Goal: Task Accomplishment & Management: Use online tool/utility

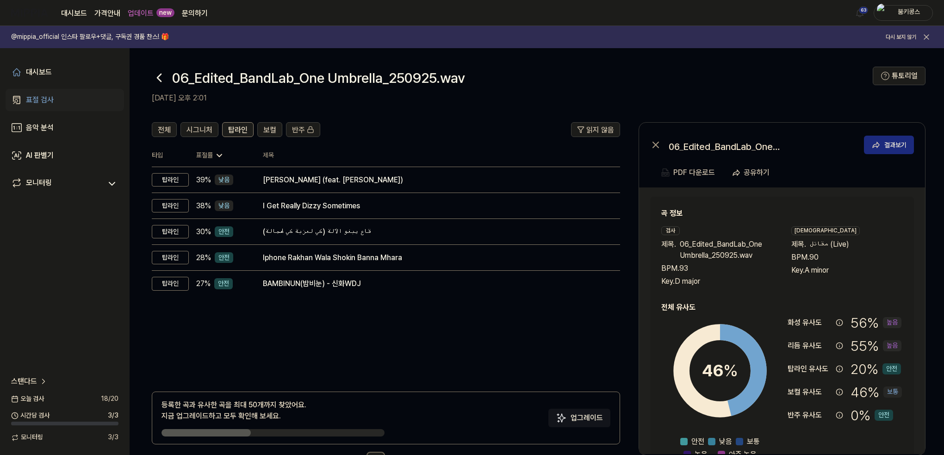
click at [58, 99] on link "표절 검사" at bounding box center [65, 100] width 118 height 22
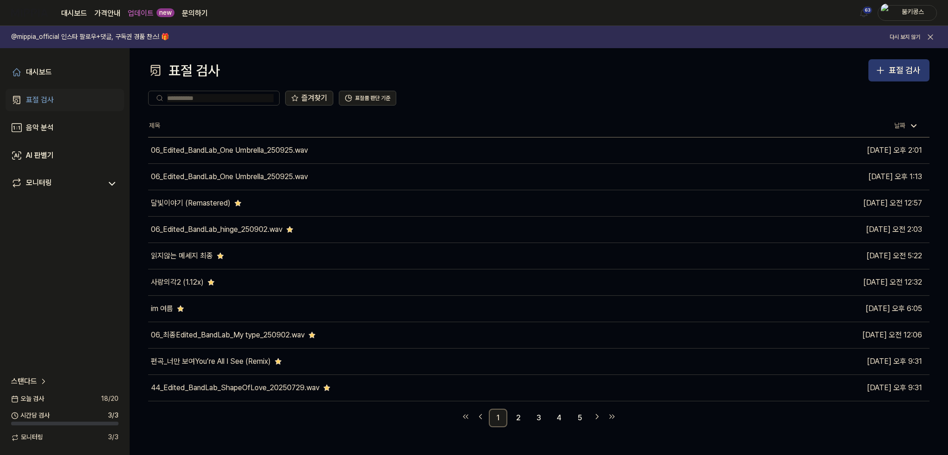
click at [880, 76] on button "표절 검사" at bounding box center [898, 70] width 61 height 22
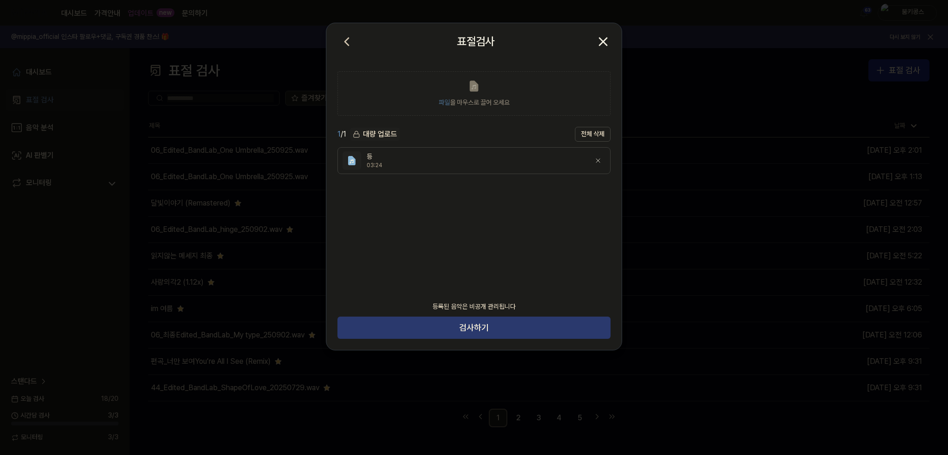
click at [473, 321] on button "검사하기" at bounding box center [473, 328] width 273 height 22
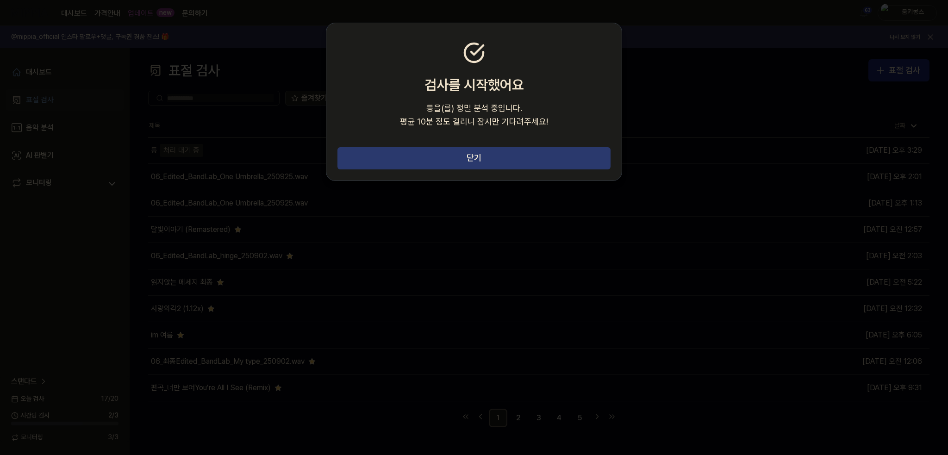
click at [480, 152] on button "닫기" at bounding box center [473, 158] width 273 height 22
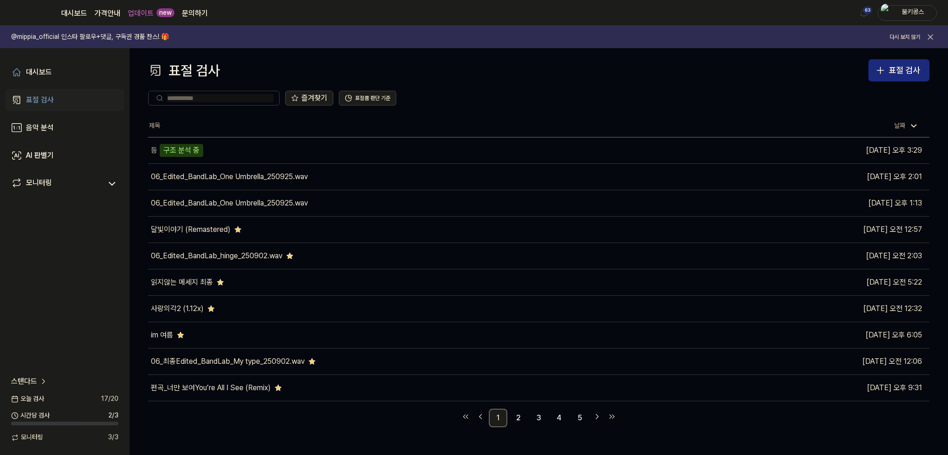
click at [34, 99] on div "표절 검사" at bounding box center [40, 99] width 28 height 11
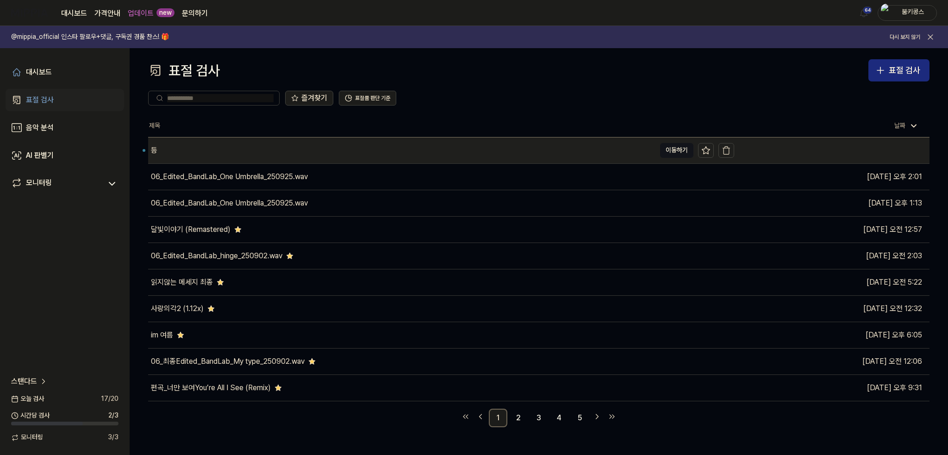
click at [224, 144] on div "등" at bounding box center [401, 150] width 507 height 26
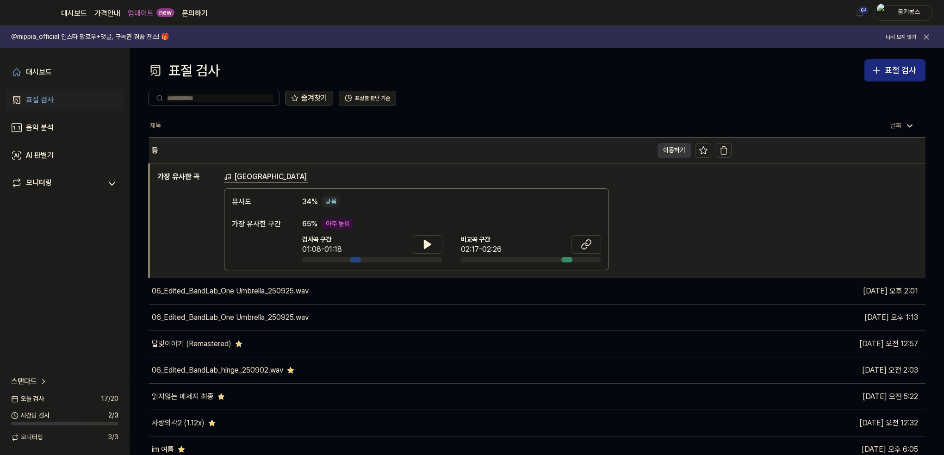
click at [678, 150] on button "이동하기" at bounding box center [674, 150] width 33 height 15
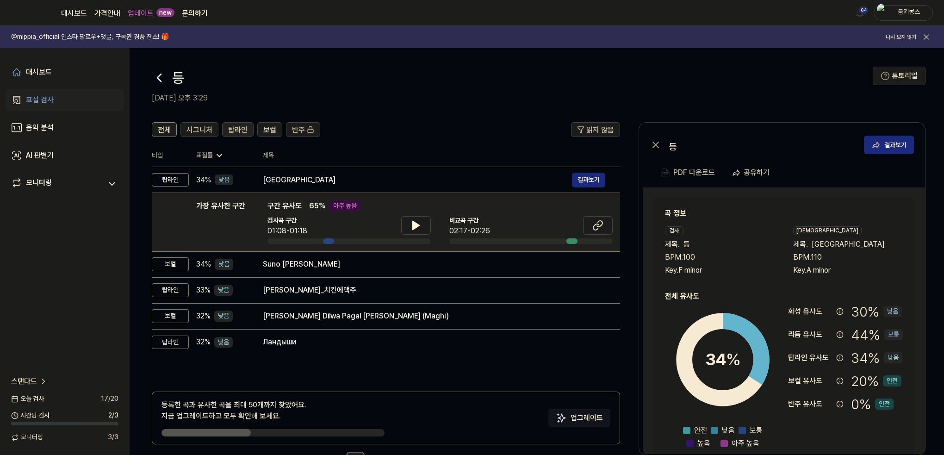
click at [231, 127] on span "탑라인" at bounding box center [237, 130] width 19 height 11
click at [163, 76] on icon at bounding box center [159, 77] width 15 height 15
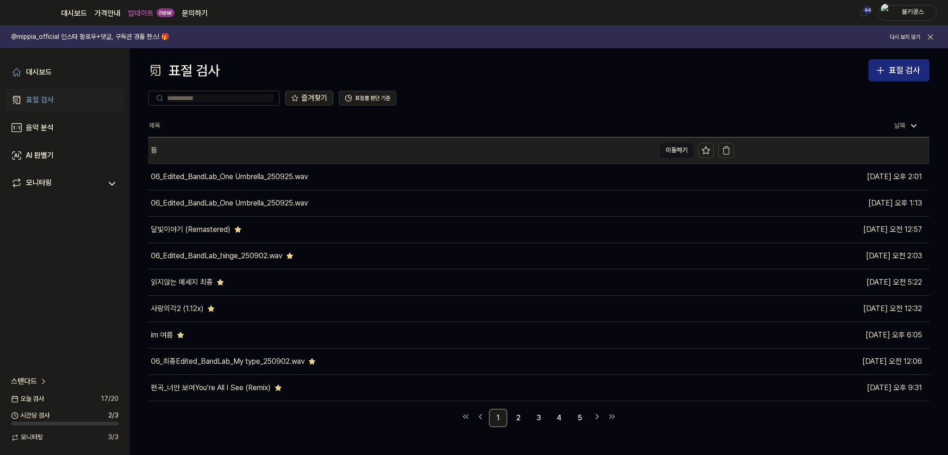
click at [263, 154] on div "등" at bounding box center [401, 150] width 507 height 26
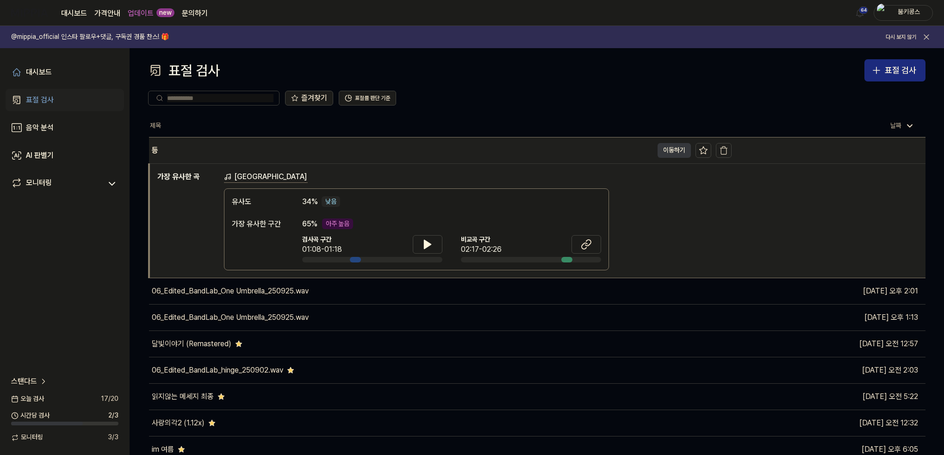
click at [679, 146] on button "이동하기" at bounding box center [674, 150] width 33 height 15
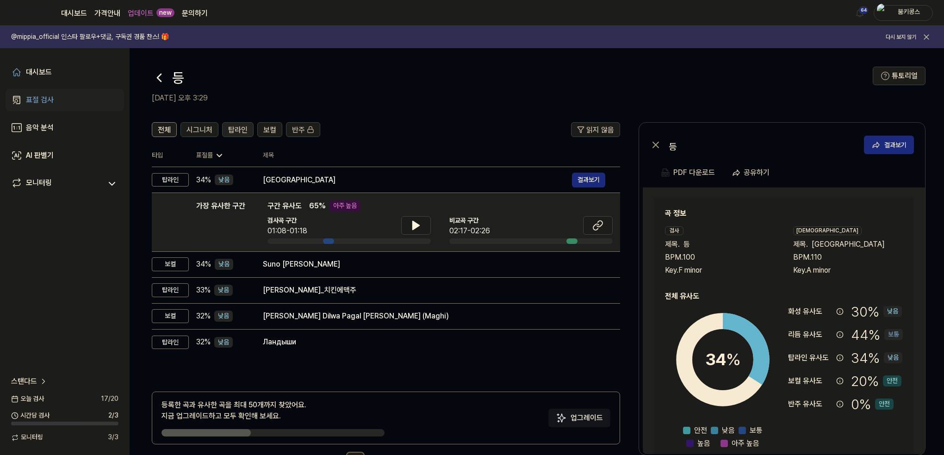
click at [238, 130] on span "탑라인" at bounding box center [237, 130] width 19 height 11
click at [159, 74] on icon at bounding box center [159, 77] width 15 height 15
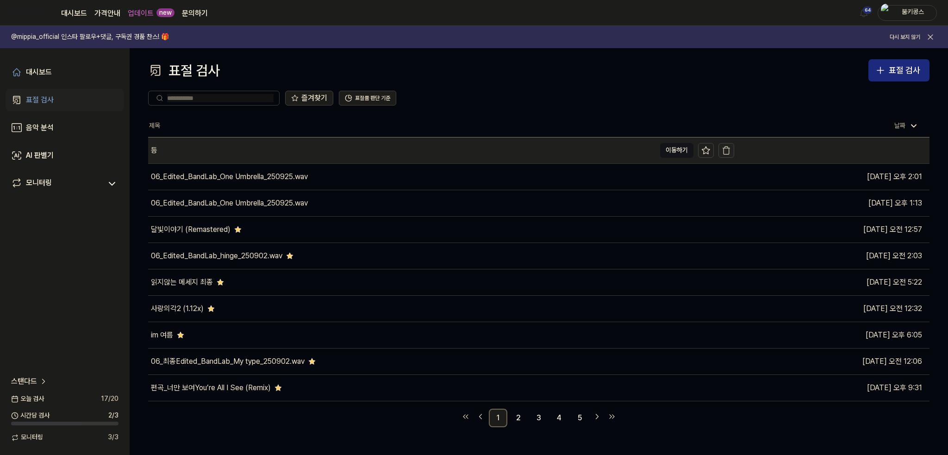
click at [724, 149] on icon "button" at bounding box center [726, 150] width 9 height 9
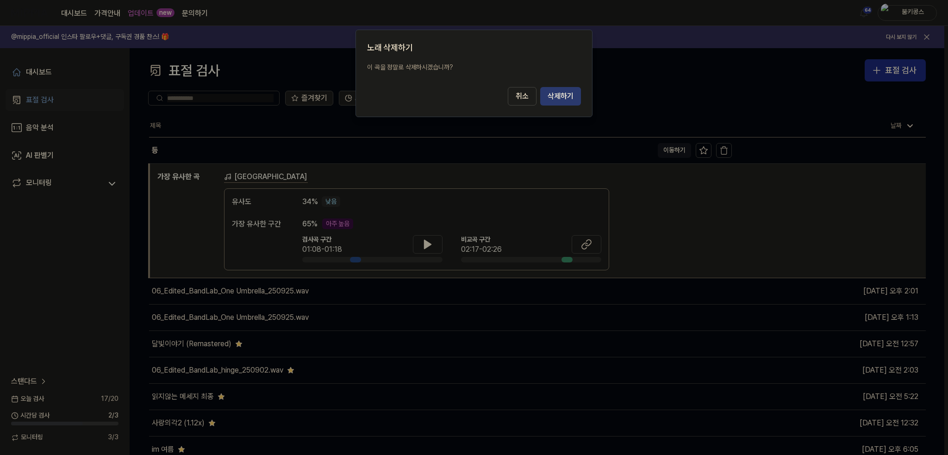
click at [564, 95] on button "삭제하기" at bounding box center [560, 96] width 41 height 19
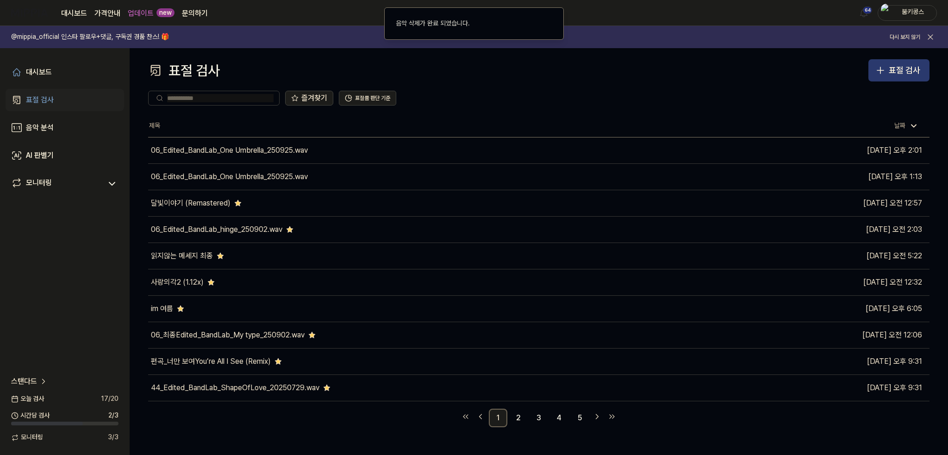
click at [906, 69] on div "표절 검사" at bounding box center [904, 70] width 31 height 13
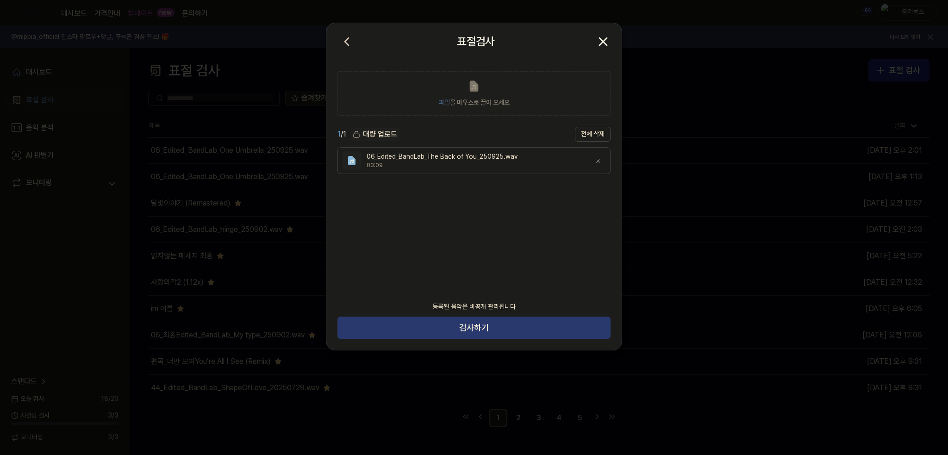
click at [492, 318] on button "검사하기" at bounding box center [473, 328] width 273 height 22
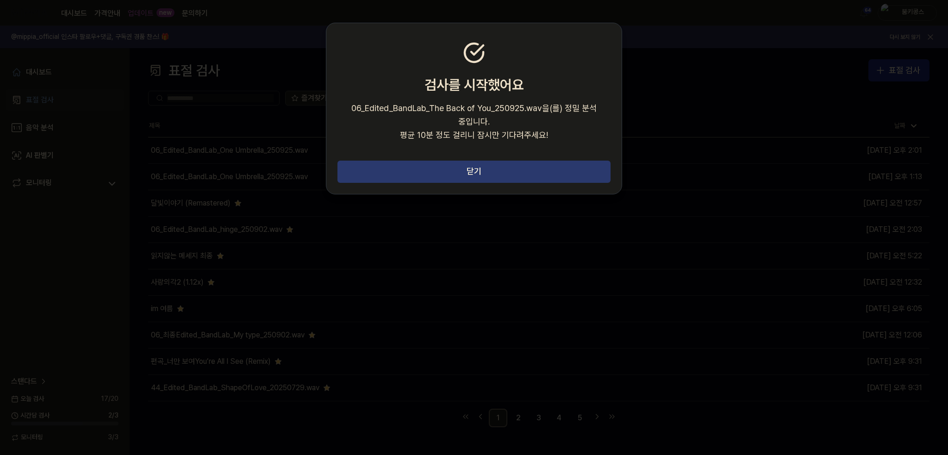
click at [480, 175] on button "닫기" at bounding box center [473, 172] width 273 height 22
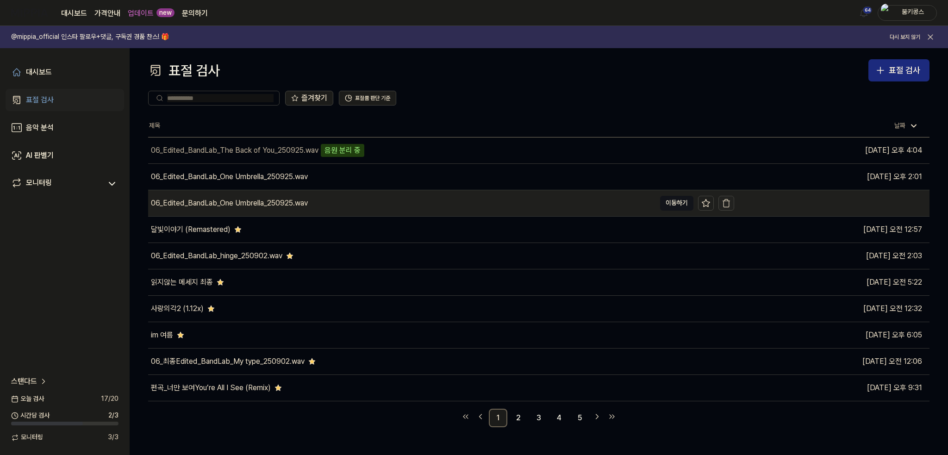
click at [729, 203] on icon "button" at bounding box center [726, 204] width 6 height 6
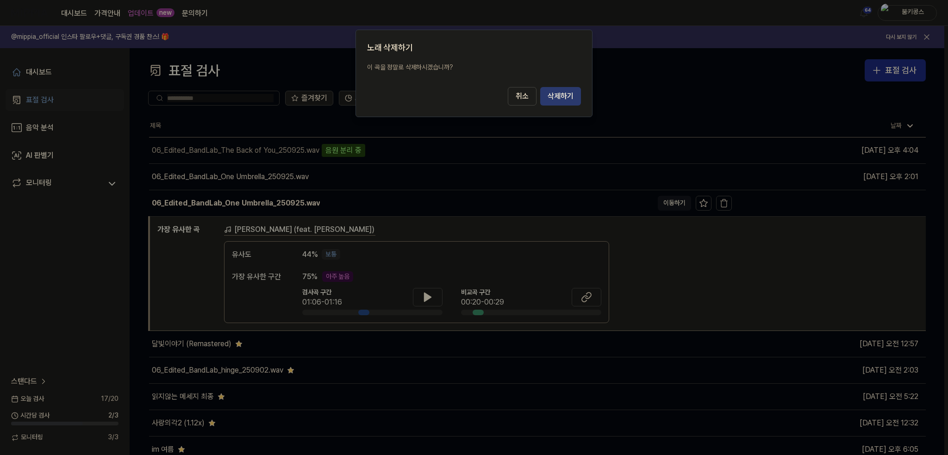
click at [571, 97] on button "삭제하기" at bounding box center [560, 96] width 41 height 19
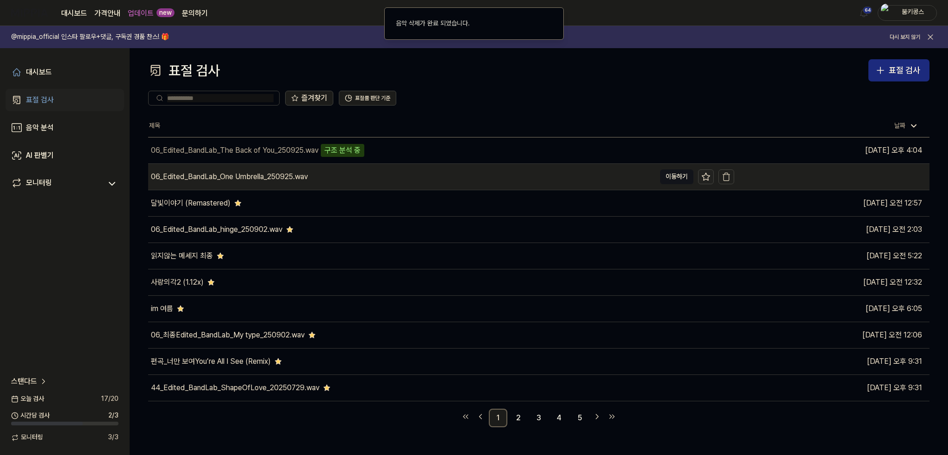
click at [706, 175] on icon at bounding box center [705, 176] width 9 height 9
click at [528, 180] on div "06_Edited_BandLab_One Umbrella_250925.wav" at bounding box center [401, 177] width 507 height 26
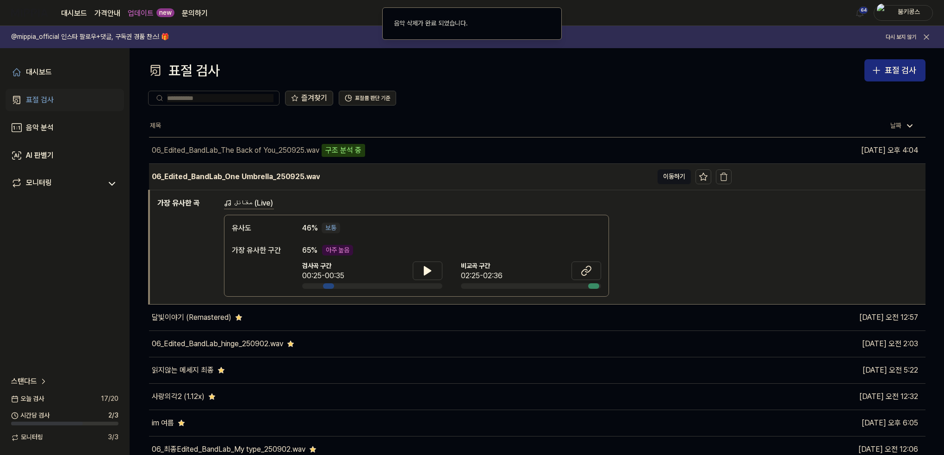
click at [528, 180] on div "06_Edited_BandLab_One Umbrella_250925.wav" at bounding box center [401, 177] width 504 height 26
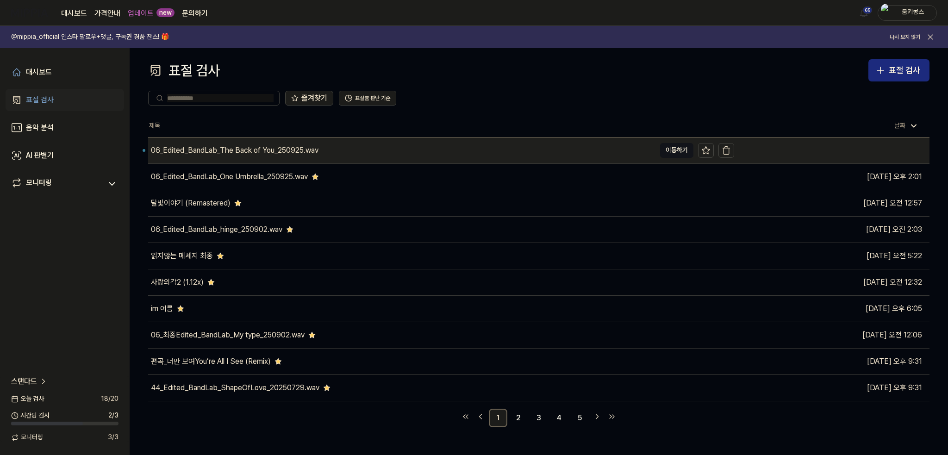
click at [215, 148] on div "06_Edited_BandLab_The Back of You_250925.wav" at bounding box center [235, 150] width 168 height 11
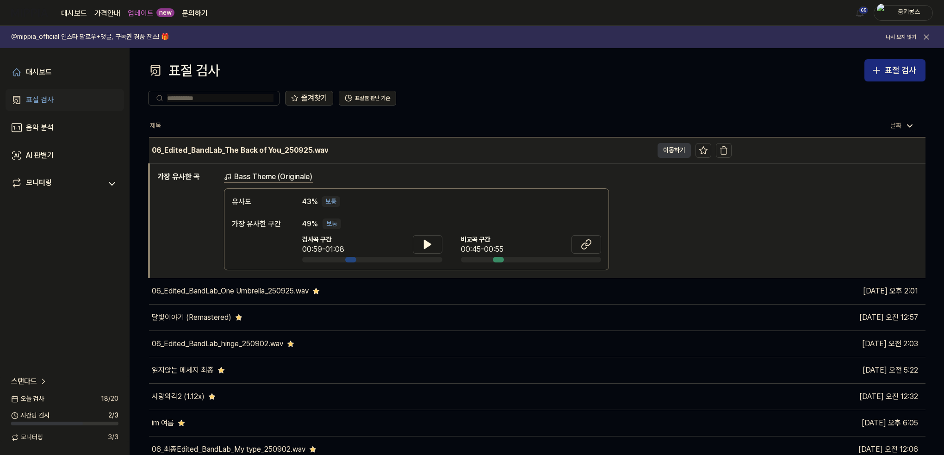
click at [674, 146] on button "이동하기" at bounding box center [674, 150] width 33 height 15
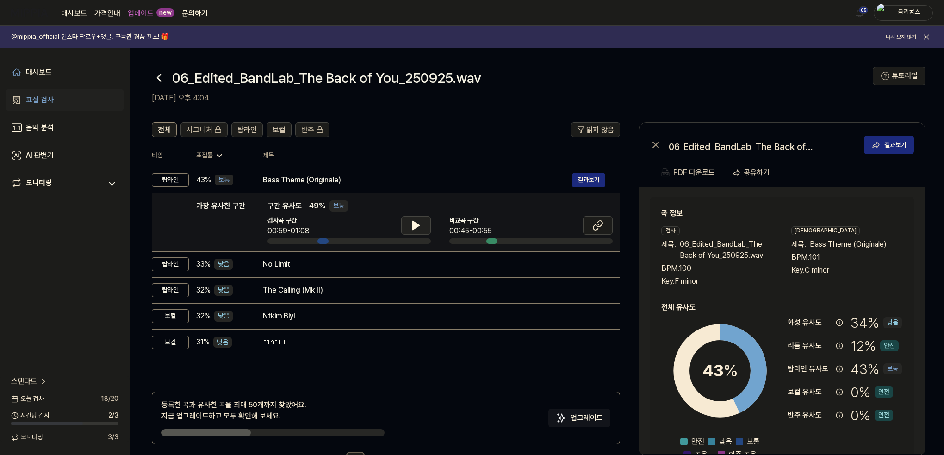
click at [411, 222] on icon at bounding box center [416, 225] width 11 height 11
click at [588, 224] on button at bounding box center [598, 225] width 30 height 19
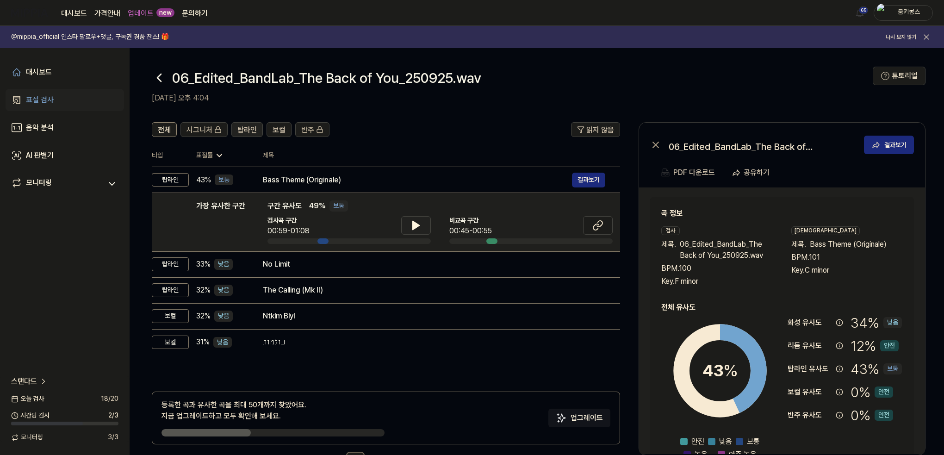
click at [252, 131] on span "탑라인" at bounding box center [246, 130] width 19 height 11
click at [267, 134] on button "보컬" at bounding box center [279, 129] width 25 height 15
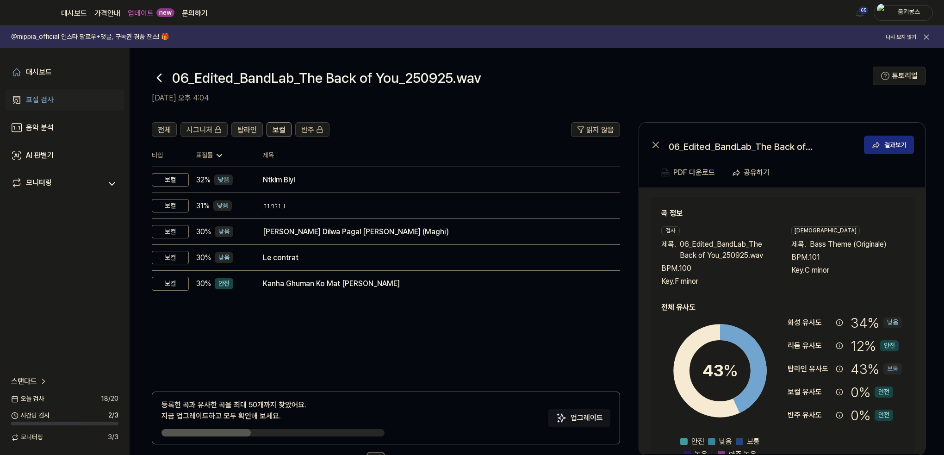
click at [249, 131] on span "탑라인" at bounding box center [246, 130] width 19 height 11
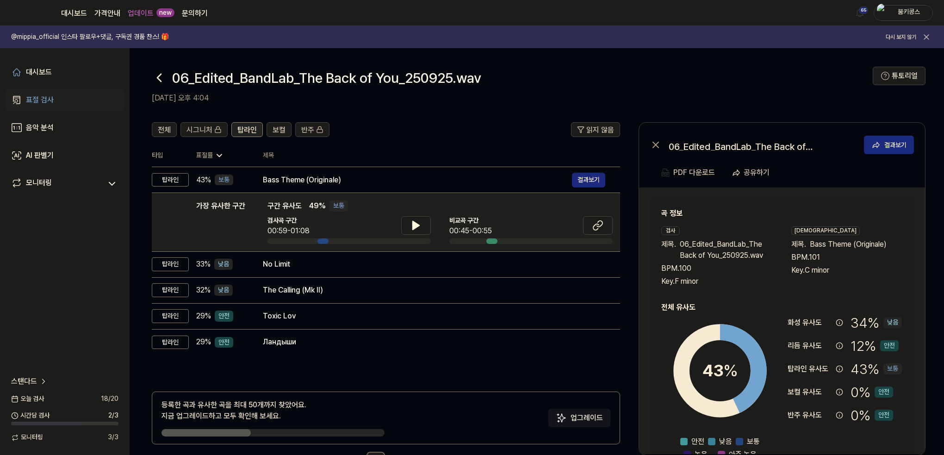
click at [254, 131] on span "탑라인" at bounding box center [246, 130] width 19 height 11
